Goal: Check status: Check status

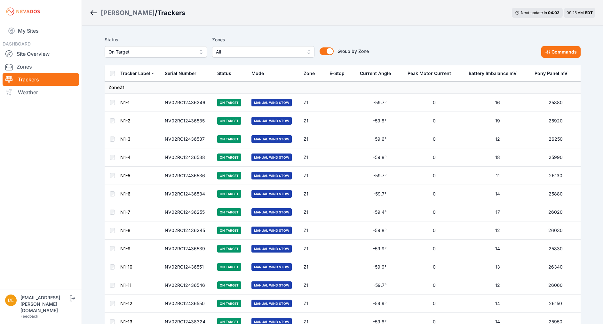
click at [154, 48] on span "On Target" at bounding box center [151, 52] width 86 height 8
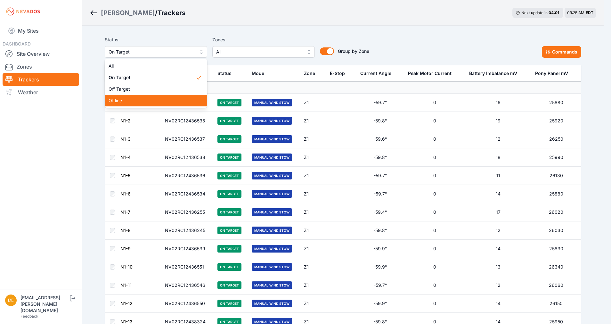
click at [122, 99] on span "Offline" at bounding box center [151, 100] width 87 height 6
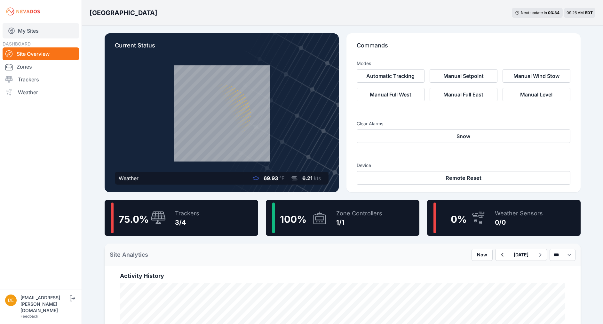
click at [44, 37] on link "My Sites" at bounding box center [41, 30] width 76 height 15
